Goal: Task Accomplishment & Management: Manage account settings

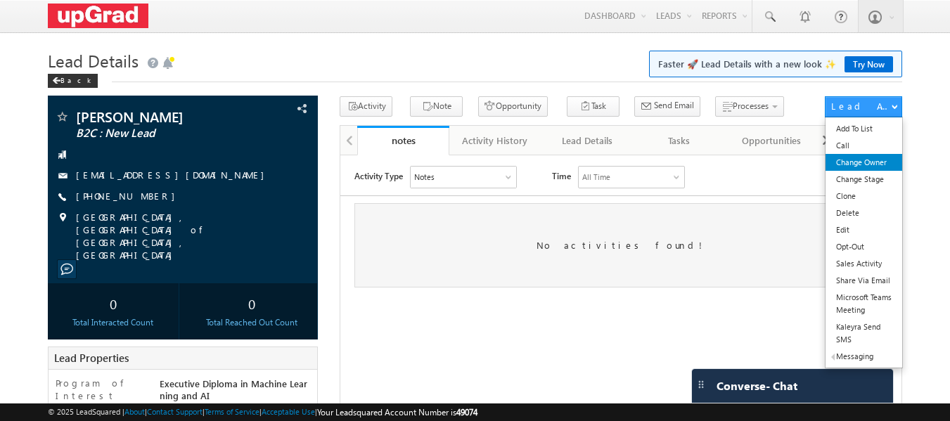
click at [854, 161] on link "Change Owner" at bounding box center [864, 162] width 77 height 17
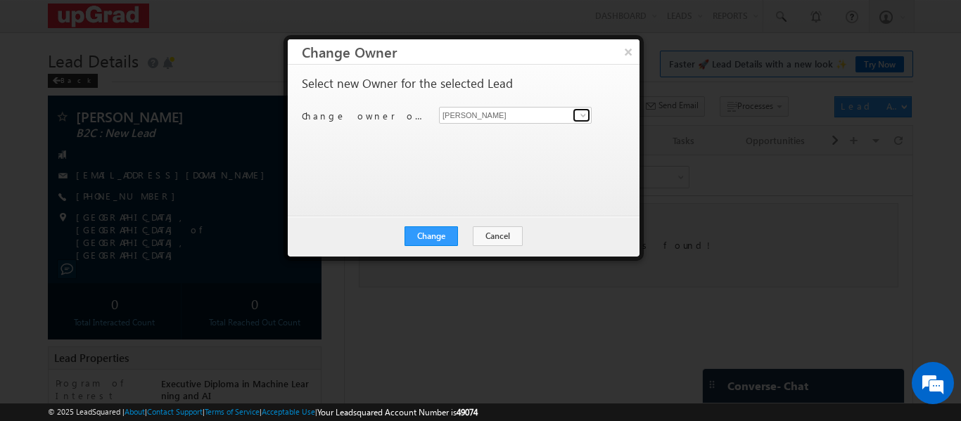
click at [585, 115] on span at bounding box center [583, 115] width 11 height 11
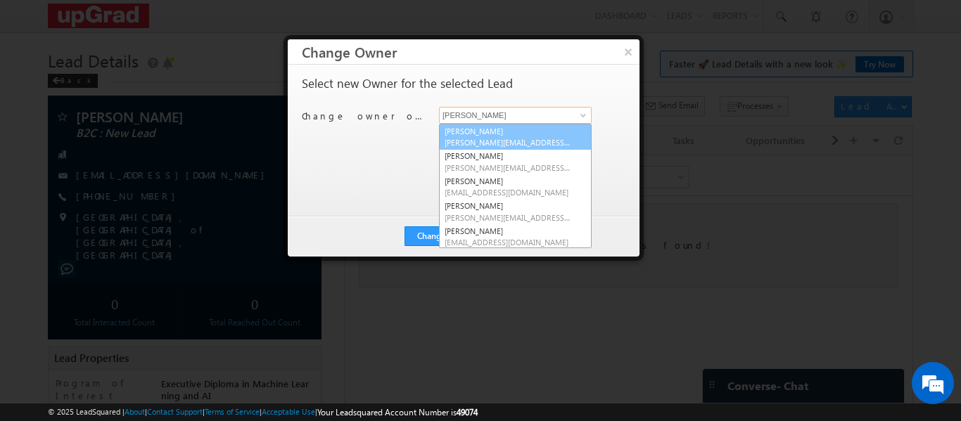
click at [473, 136] on link "[PERSON_NAME] [PERSON_NAME][EMAIL_ADDRESS][PERSON_NAME][DOMAIN_NAME]" at bounding box center [515, 137] width 153 height 27
type input "[PERSON_NAME]"
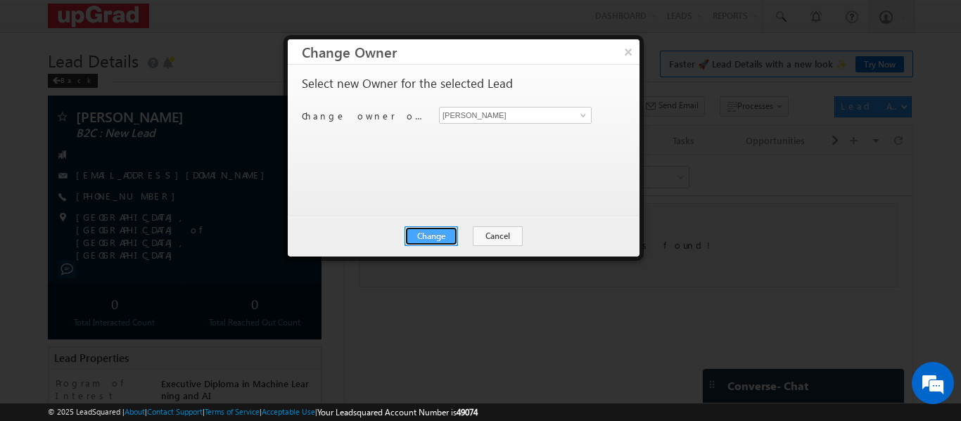
click at [434, 237] on button "Change" at bounding box center [430, 237] width 53 height 20
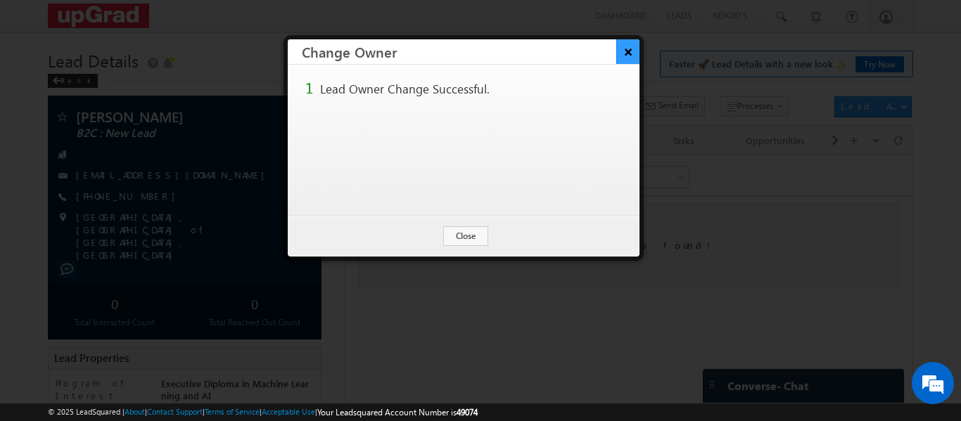
click at [633, 49] on button "×" at bounding box center [627, 51] width 23 height 25
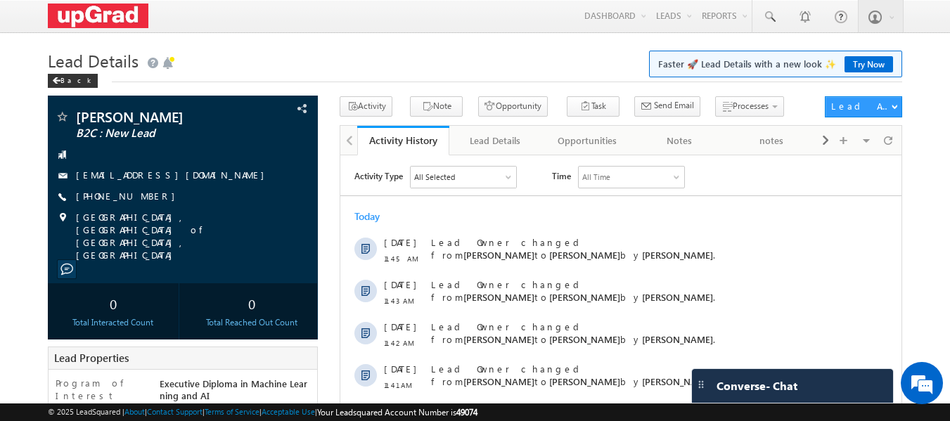
scroll to position [369, 0]
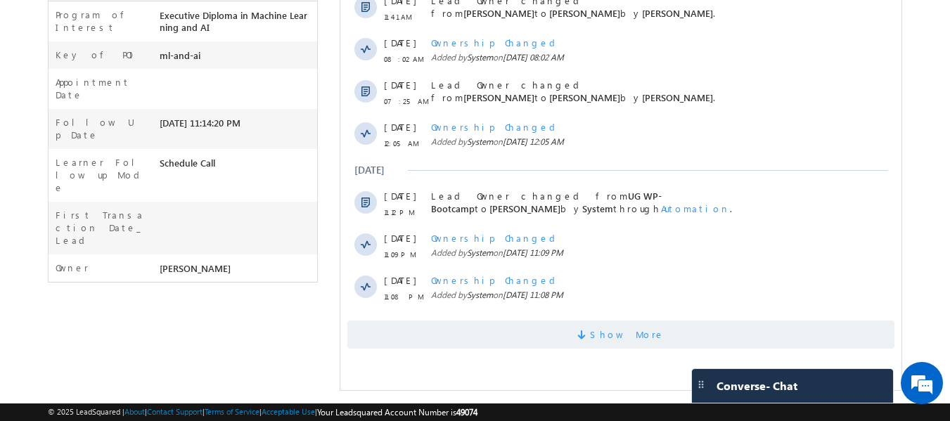
click at [621, 333] on span "Show More" at bounding box center [627, 335] width 75 height 28
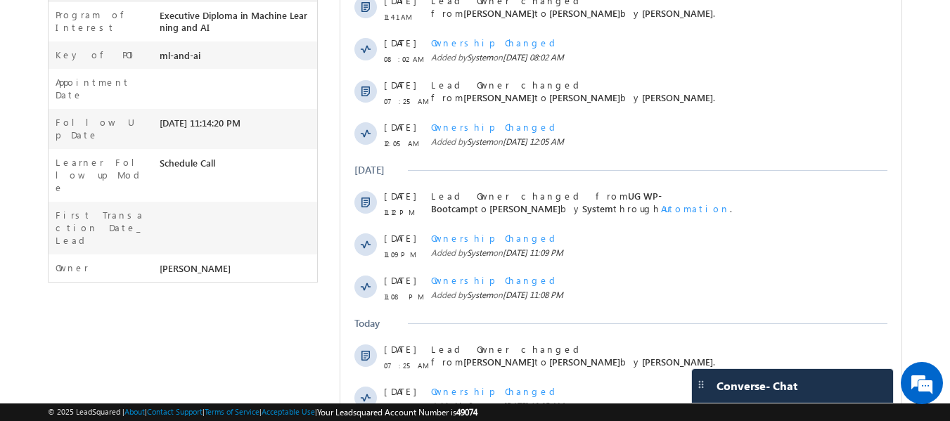
scroll to position [0, 0]
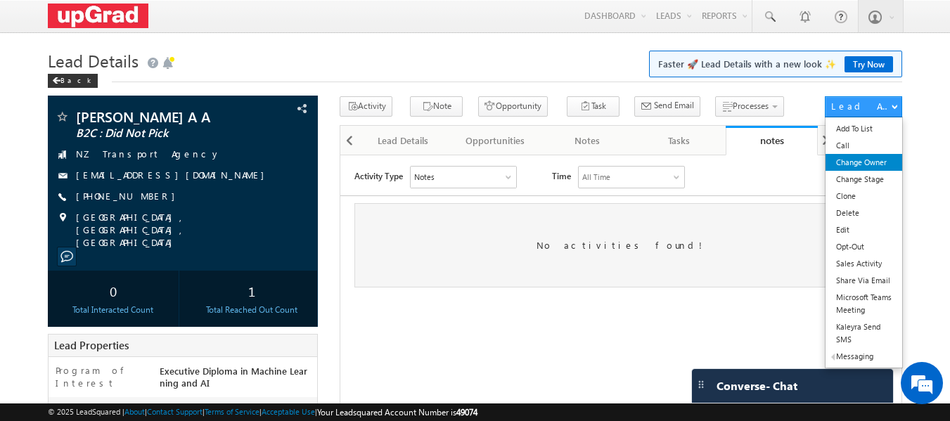
click at [857, 164] on link "Change Owner" at bounding box center [864, 162] width 77 height 17
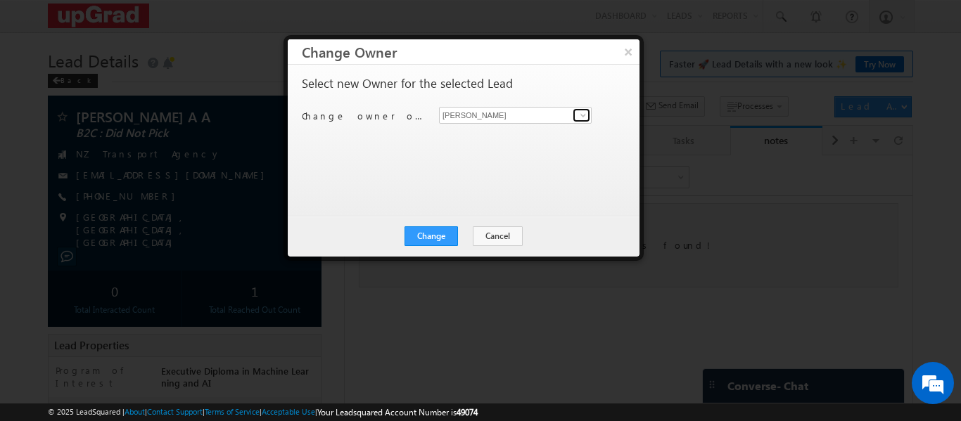
click at [583, 110] on span at bounding box center [583, 115] width 11 height 11
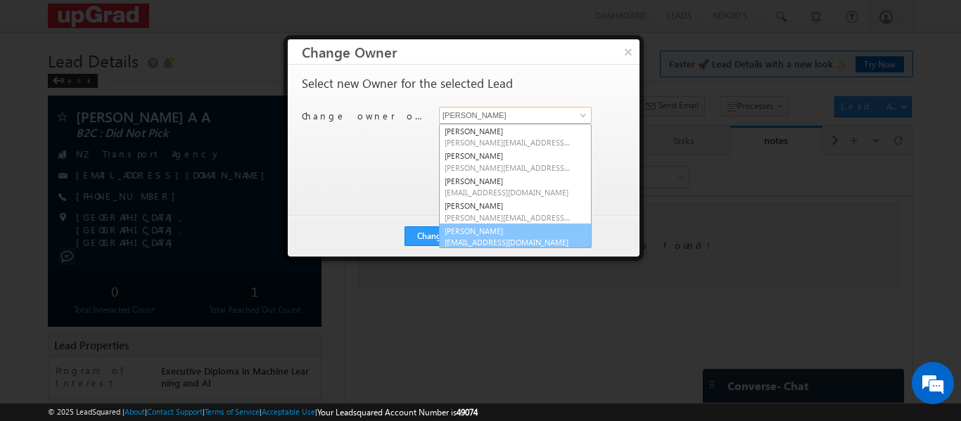
scroll to position [4, 0]
click at [511, 234] on span "[EMAIL_ADDRESS][DOMAIN_NAME]" at bounding box center [508, 239] width 127 height 11
type input "[PERSON_NAME]"
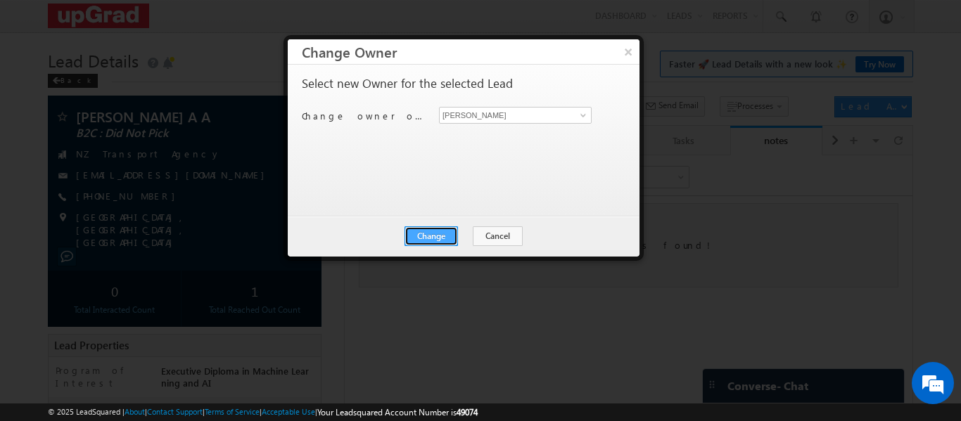
click at [438, 227] on button "Change" at bounding box center [430, 237] width 53 height 20
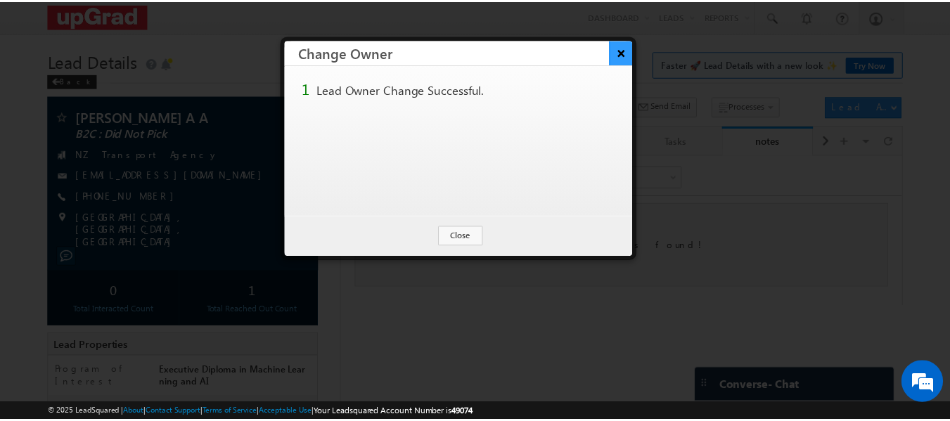
scroll to position [0, 0]
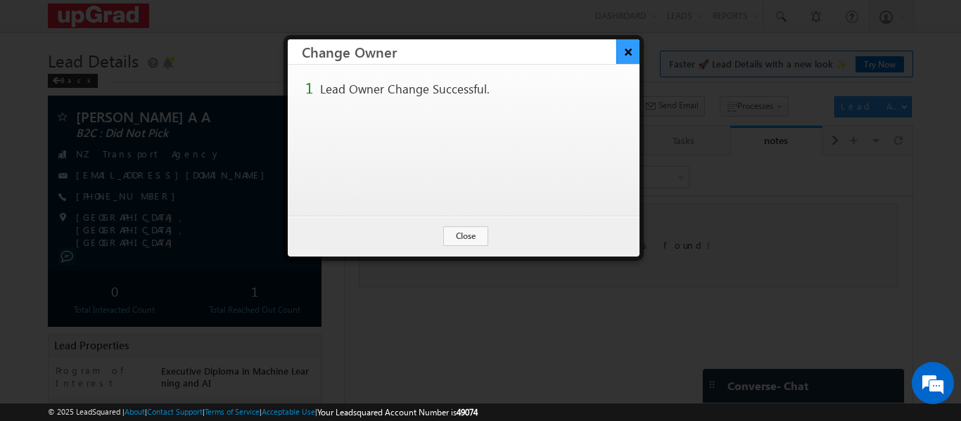
click at [635, 49] on button "×" at bounding box center [627, 51] width 23 height 25
